Goal: Task Accomplishment & Management: Complete application form

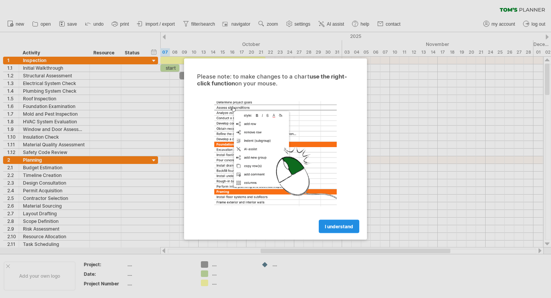
click at [347, 227] on span "I understand" at bounding box center [339, 226] width 28 height 6
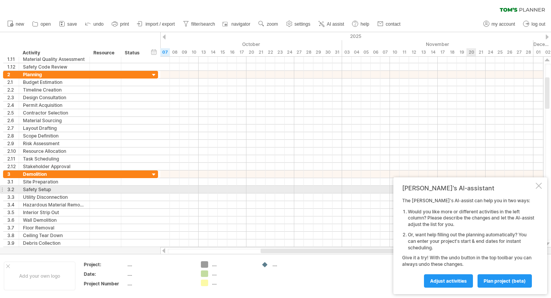
click at [538, 188] on div at bounding box center [539, 186] width 6 height 6
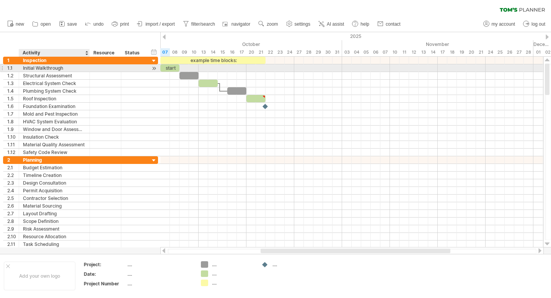
click at [52, 67] on div "Initial Walkthrough" at bounding box center [54, 67] width 63 height 7
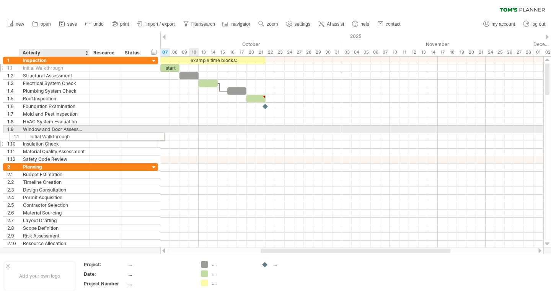
drag, startPoint x: 62, startPoint y: 69, endPoint x: 67, endPoint y: 135, distance: 65.6
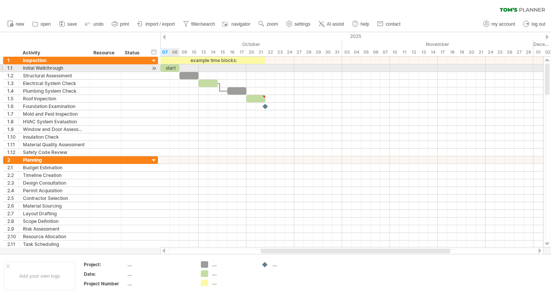
click at [174, 69] on div "start" at bounding box center [169, 67] width 19 height 7
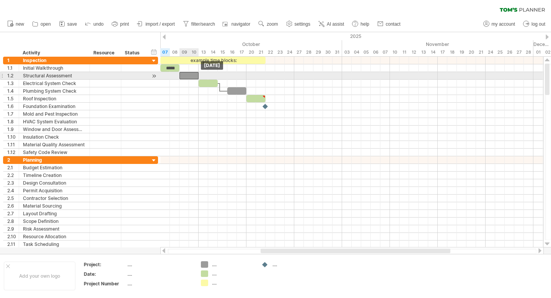
click at [181, 75] on div at bounding box center [188, 75] width 19 height 7
drag, startPoint x: 198, startPoint y: 74, endPoint x: 196, endPoint y: 79, distance: 5.3
click at [196, 79] on div "example time blocks: ***** [DATE] - 2.0 days [DATE]" at bounding box center [351, 152] width 383 height 191
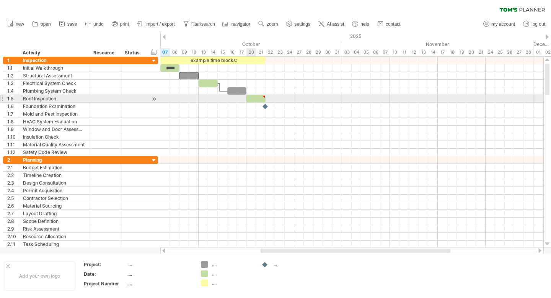
type textarea "**********"
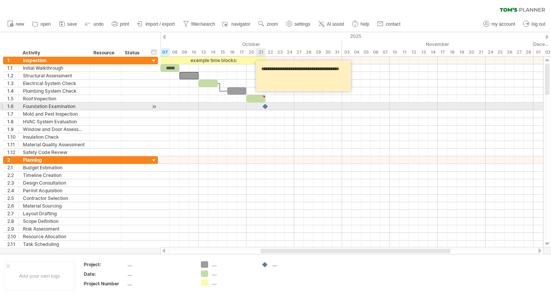
click at [265, 107] on div at bounding box center [266, 106] width 8 height 7
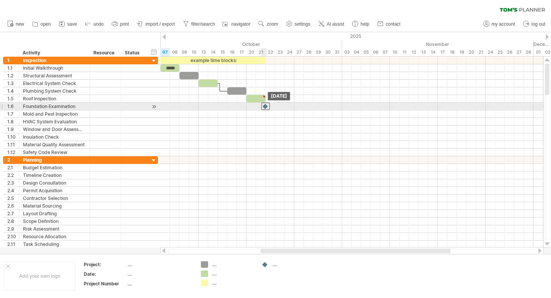
click at [267, 107] on div at bounding box center [265, 106] width 8 height 7
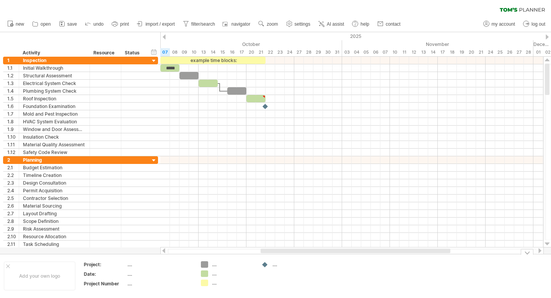
click at [202, 264] on div "Trying to reach [DOMAIN_NAME] Connected again... 0% clear filter new 1" at bounding box center [275, 149] width 551 height 298
click at [205, 273] on div "Trying to reach [DOMAIN_NAME] Connected again... 0% clear filter new 1" at bounding box center [275, 149] width 551 height 298
click at [204, 284] on div "Trying to reach [DOMAIN_NAME] Connected again... 0% clear filter new 1" at bounding box center [275, 149] width 551 height 298
click at [267, 265] on div at bounding box center [265, 264] width 8 height 7
click at [276, 264] on div "...." at bounding box center [293, 264] width 42 height 7
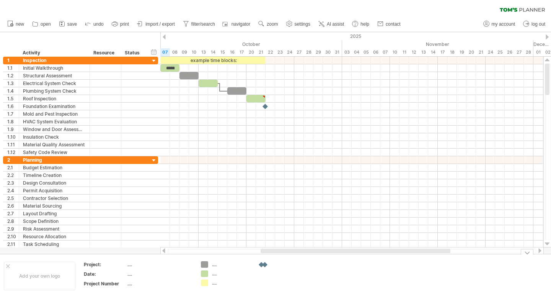
click at [264, 262] on div "Trying to reach [DOMAIN_NAME] Connected again... 0% clear filter new 1" at bounding box center [275, 149] width 551 height 298
drag, startPoint x: 263, startPoint y: 264, endPoint x: 243, endPoint y: 266, distance: 20.4
click at [243, 266] on div "Trying to reach [DOMAIN_NAME] Connected again... 0% clear filter new 1" at bounding box center [275, 149] width 551 height 298
click at [264, 263] on div "Trying to reach [DOMAIN_NAME] Connected again... 0% clear filter new 1" at bounding box center [275, 149] width 551 height 298
click at [264, 263] on div at bounding box center [262, 264] width 8 height 7
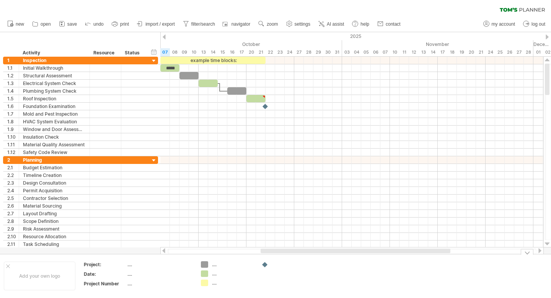
click at [276, 262] on div at bounding box center [293, 264] width 42 height 7
type input "**********"
click at [305, 275] on td "Keine Ahnungu" at bounding box center [288, 275] width 60 height 29
click at [337, 22] on span "AI assist" at bounding box center [335, 23] width 17 height 5
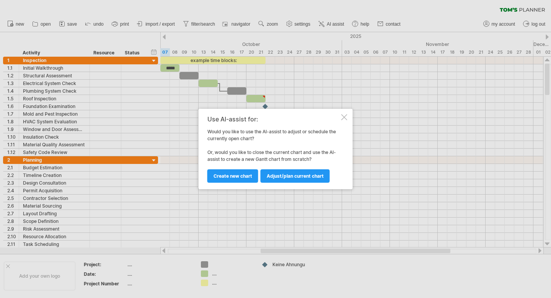
click at [346, 116] on div at bounding box center [344, 117] width 6 height 6
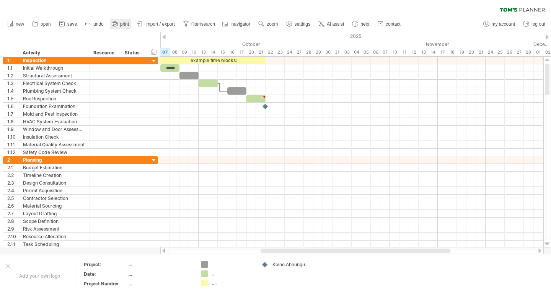
click at [116, 24] on rect at bounding box center [114, 25] width 3 height 2
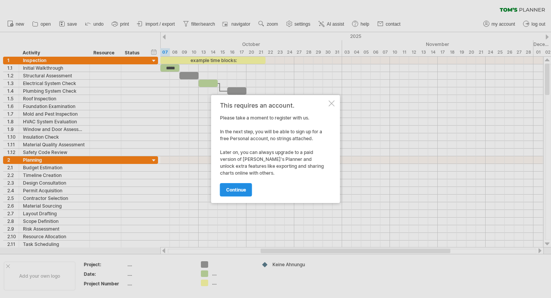
click at [241, 187] on span "continue" at bounding box center [236, 190] width 20 height 6
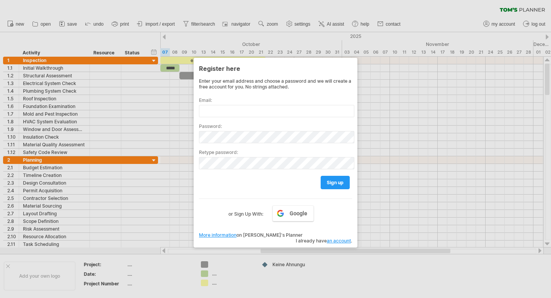
click at [381, 47] on div at bounding box center [275, 149] width 551 height 298
click at [370, 68] on div at bounding box center [275, 149] width 551 height 298
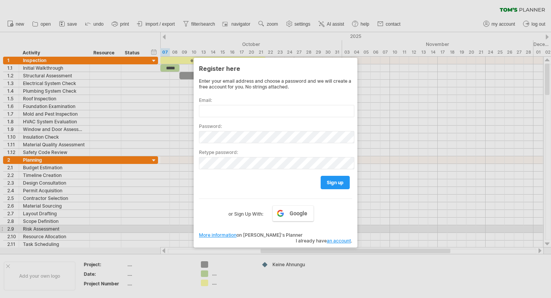
click at [165, 217] on div at bounding box center [275, 149] width 551 height 298
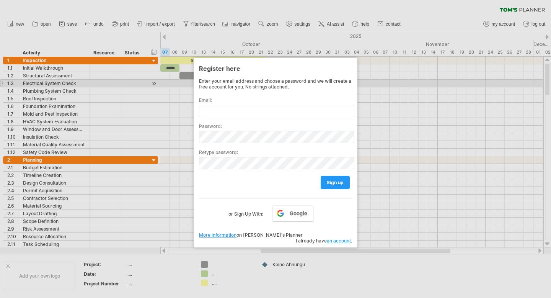
click at [158, 82] on div at bounding box center [275, 149] width 551 height 298
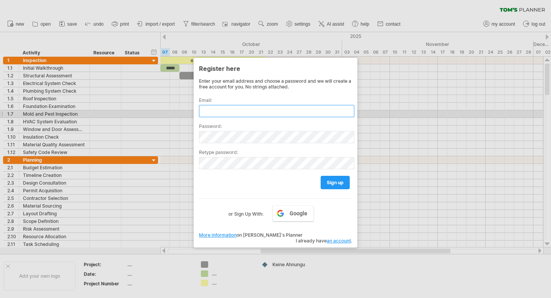
click at [227, 114] on input "text" at bounding box center [276, 111] width 155 height 12
paste input "**********"
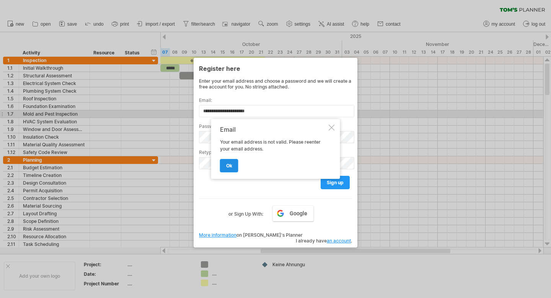
click at [228, 164] on span "ok" at bounding box center [229, 166] width 6 height 6
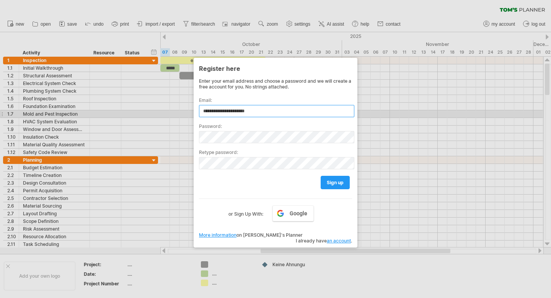
click at [262, 110] on input "**********" at bounding box center [276, 111] width 155 height 12
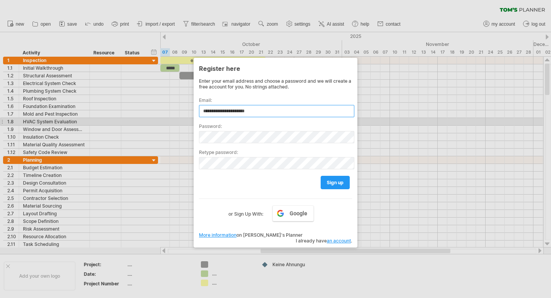
paste input "**********"
type input "**********"
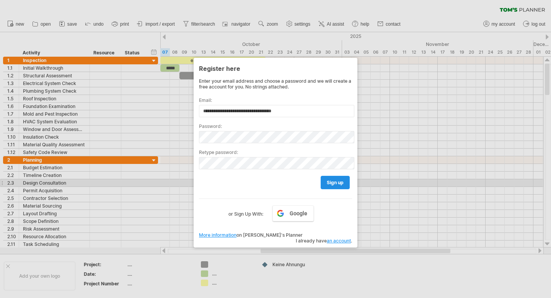
click at [324, 182] on link "sign up" at bounding box center [335, 182] width 29 height 13
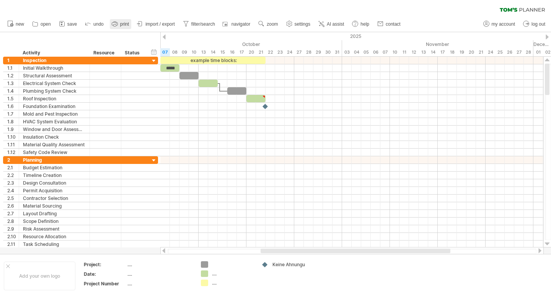
click at [121, 25] on span "print" at bounding box center [124, 23] width 9 height 5
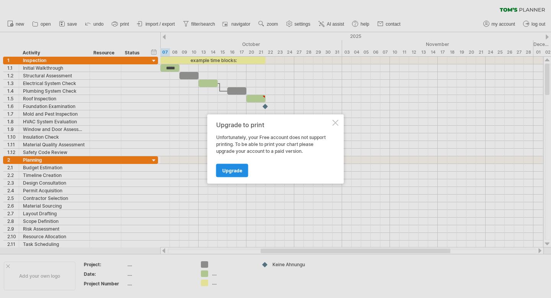
click at [234, 174] on link "Upgrade" at bounding box center [232, 170] width 32 height 13
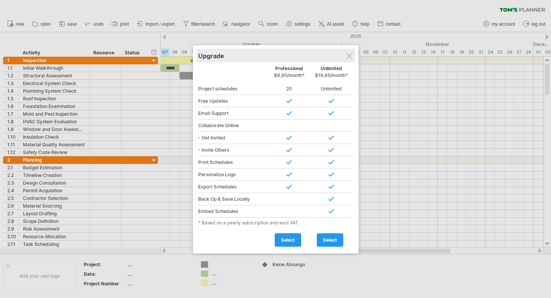
click at [351, 52] on div "Upgrade Personal Free Professional $9,95/month* Unlimited $19,95/month* Project…" at bounding box center [276, 149] width 166 height 208
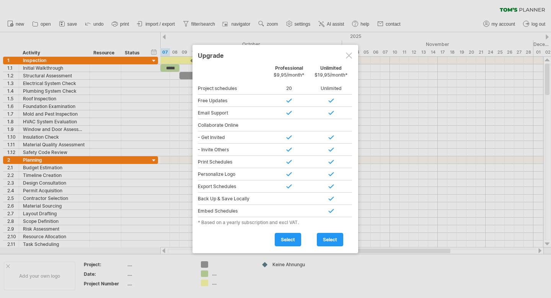
click at [347, 53] on div at bounding box center [349, 55] width 6 height 6
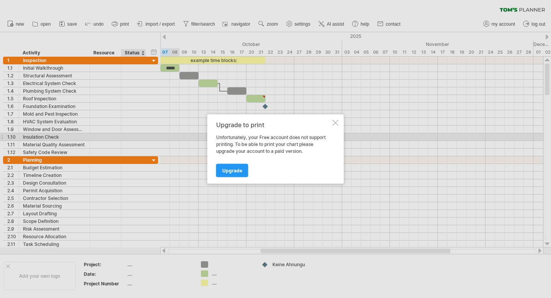
click at [334, 121] on div at bounding box center [336, 123] width 6 height 6
